Goal: Information Seeking & Learning: Learn about a topic

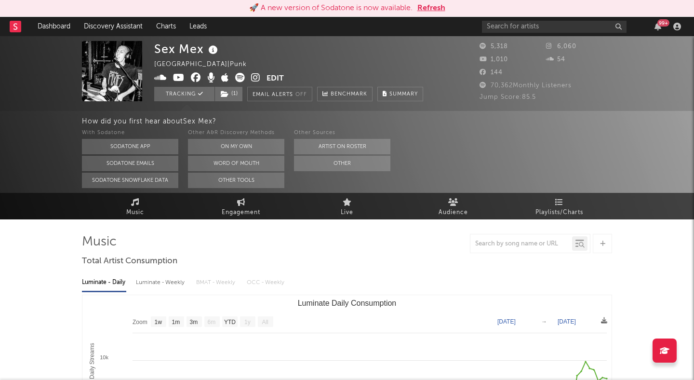
select select "1w"
click at [177, 76] on icon at bounding box center [179, 78] width 12 height 10
click at [238, 76] on icon at bounding box center [240, 78] width 10 height 10
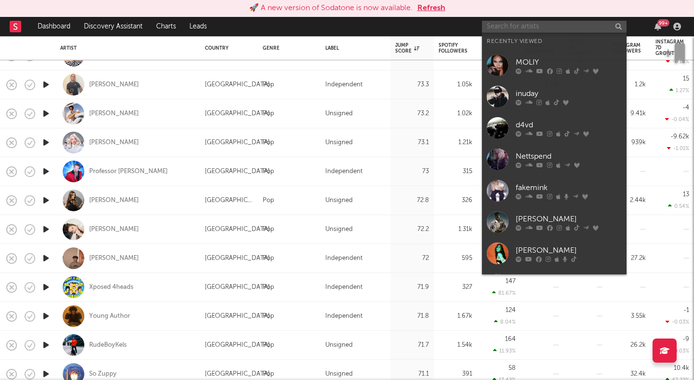
click at [531, 25] on input "text" at bounding box center [554, 27] width 145 height 12
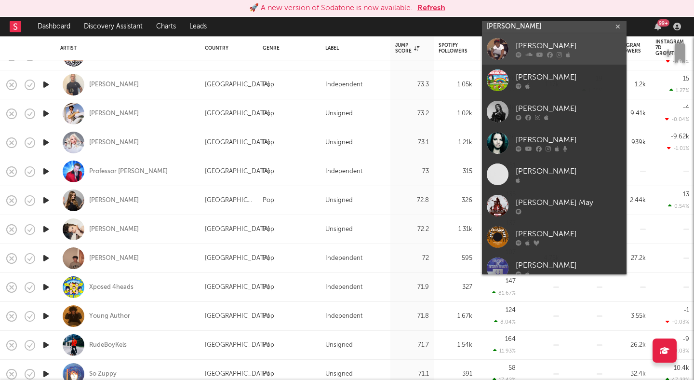
type input "[PERSON_NAME]"
click at [519, 42] on div "[PERSON_NAME]" at bounding box center [569, 46] width 106 height 12
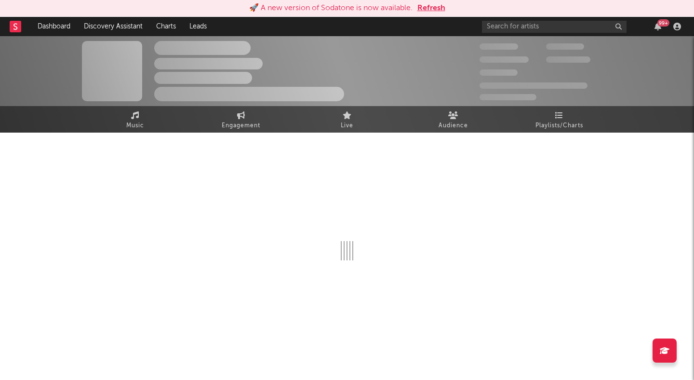
select select "1w"
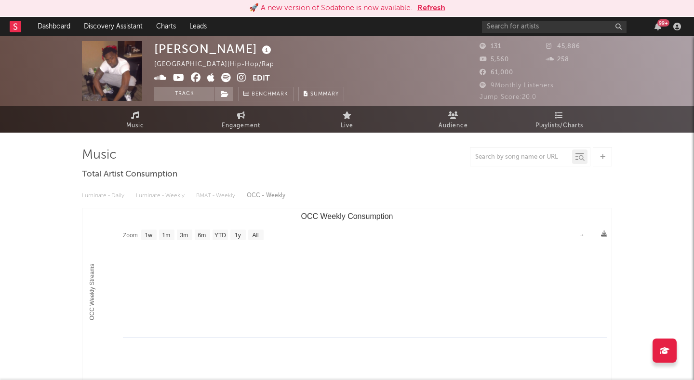
click at [243, 78] on icon at bounding box center [241, 78] width 9 height 10
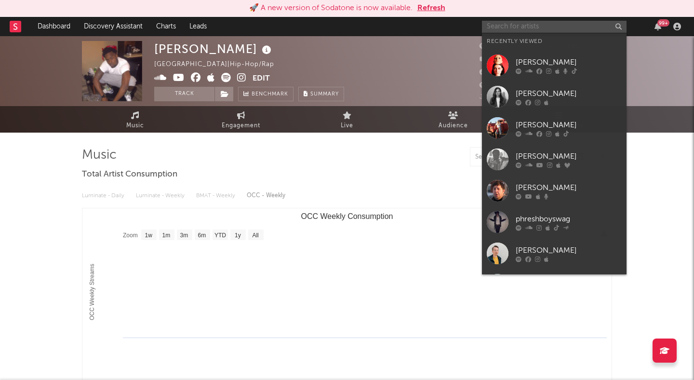
click at [533, 24] on input "text" at bounding box center [554, 27] width 145 height 12
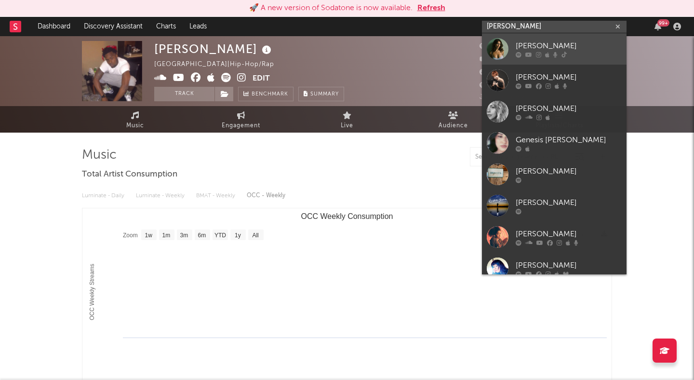
type input "[PERSON_NAME]"
click at [564, 47] on div "[PERSON_NAME]" at bounding box center [569, 46] width 106 height 12
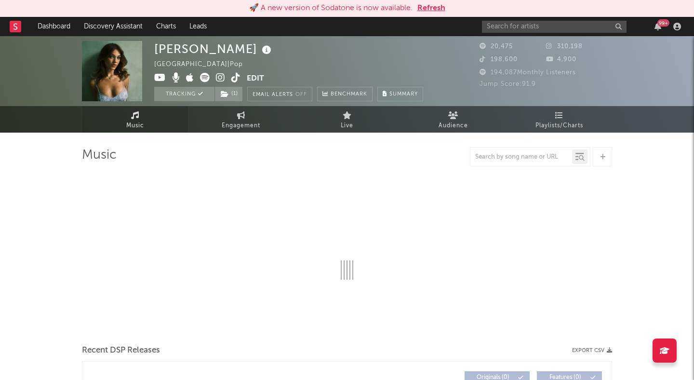
select select "1w"
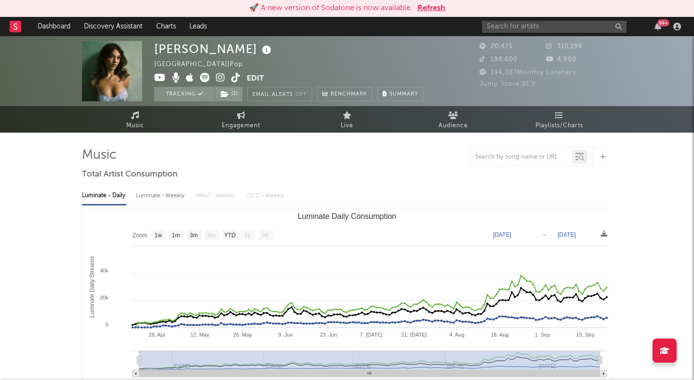
click at [222, 76] on icon at bounding box center [220, 78] width 9 height 10
click at [518, 31] on input "text" at bounding box center [554, 27] width 145 height 12
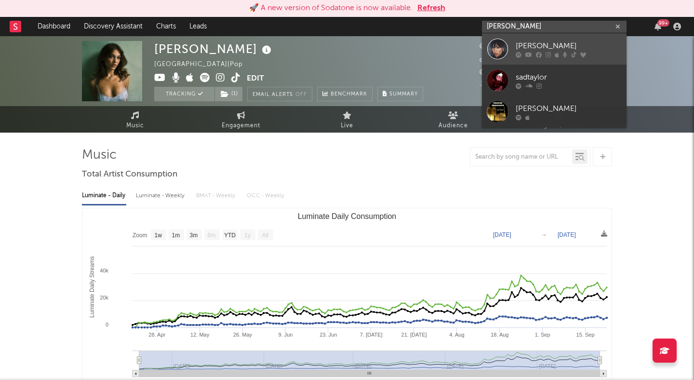
type input "[PERSON_NAME]"
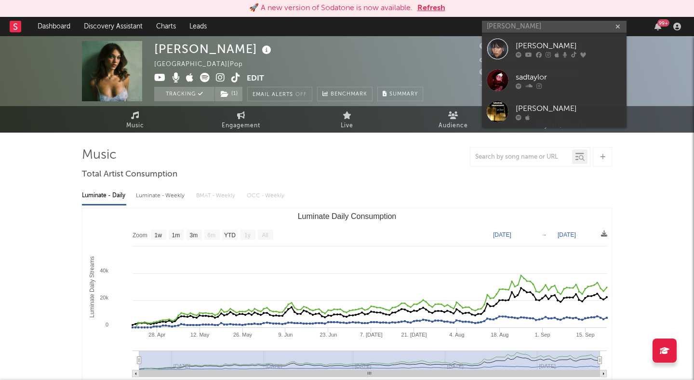
click at [555, 40] on div "[PERSON_NAME]" at bounding box center [569, 46] width 106 height 12
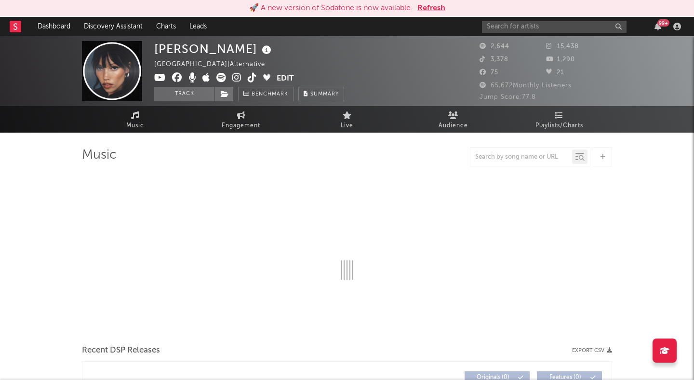
select select "1w"
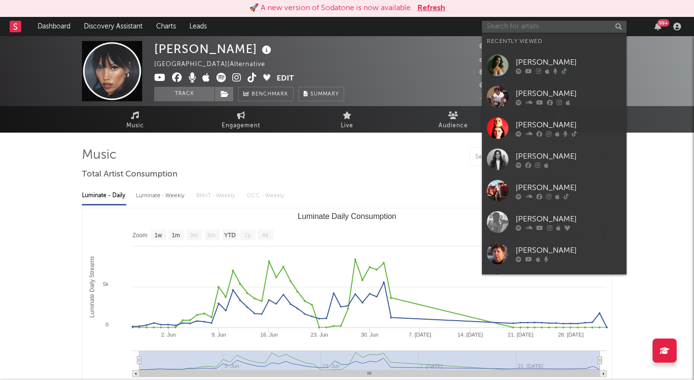
click at [493, 24] on input "text" at bounding box center [554, 27] width 145 height 12
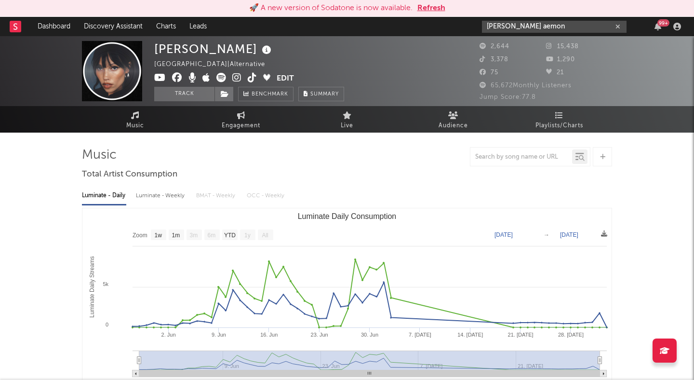
type input "[PERSON_NAME] aemon"
